Goal: Task Accomplishment & Management: Complete application form

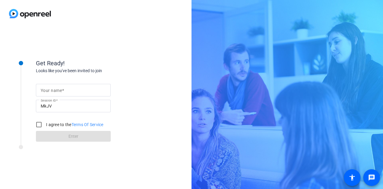
click at [82, 92] on input "Your name" at bounding box center [73, 90] width 65 height 7
type input "Gabby"
click at [53, 123] on label "I agree to the Terms Of Service" at bounding box center [74, 125] width 59 height 6
click at [45, 123] on input "I agree to the Terms Of Service" at bounding box center [39, 125] width 12 height 12
checkbox input "true"
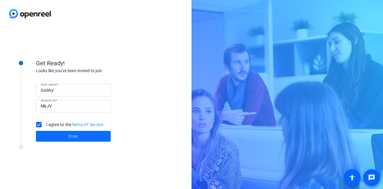
click at [50, 135] on span at bounding box center [73, 136] width 75 height 14
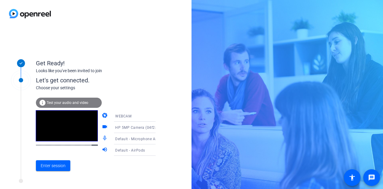
click at [158, 140] on icon at bounding box center [161, 138] width 7 height 7
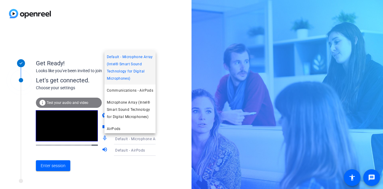
click at [170, 140] on div at bounding box center [191, 94] width 383 height 189
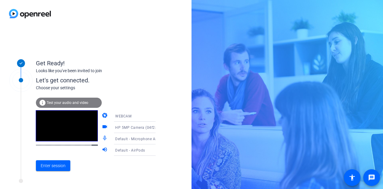
click at [158, 113] on icon at bounding box center [161, 115] width 7 height 7
click at [164, 76] on div at bounding box center [191, 94] width 383 height 189
click at [54, 169] on span at bounding box center [53, 165] width 34 height 14
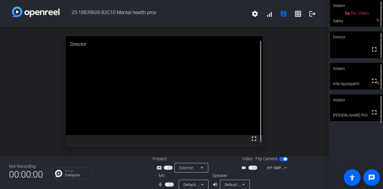
click at [354, 103] on div "Subject" at bounding box center [356, 99] width 53 height 11
